Goal: Find specific page/section: Find specific page/section

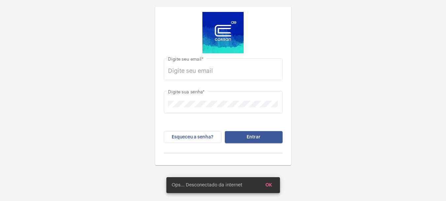
type input "liliane.vicente@explorercallcenter.com.br"
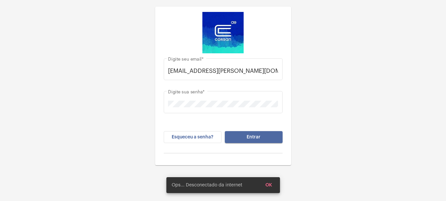
click at [257, 137] on span "Entrar" at bounding box center [254, 136] width 14 height 5
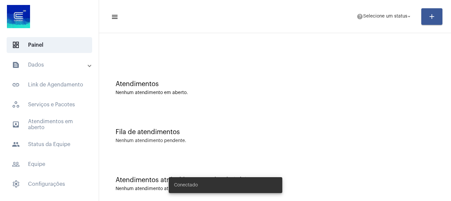
scroll to position [21, 0]
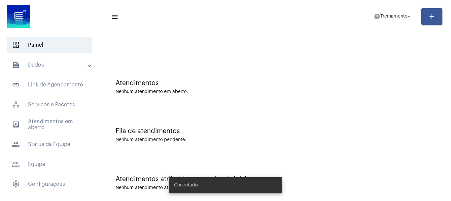
scroll to position [21, 0]
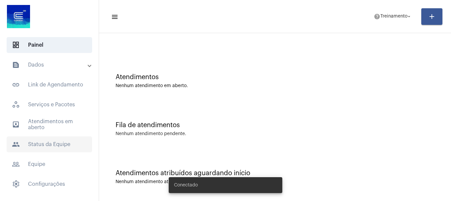
click at [53, 144] on span "people Status da Equipe" at bounding box center [50, 144] width 86 height 16
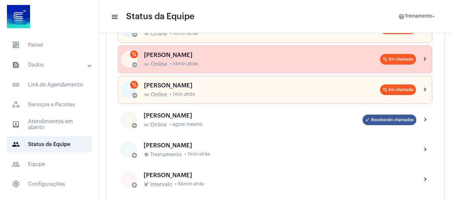
scroll to position [219, 0]
